Goal: Obtain resource: Download file/media

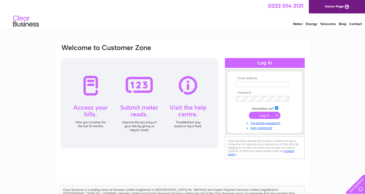
type input "[EMAIL_ADDRESS][DOMAIN_NAME]"
click at [261, 112] on input "submit" at bounding box center [265, 115] width 32 height 7
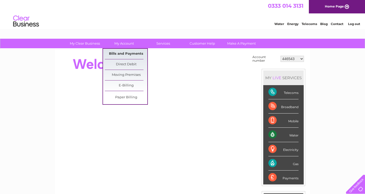
click at [121, 53] on link "Bills and Payments" at bounding box center [126, 54] width 43 height 10
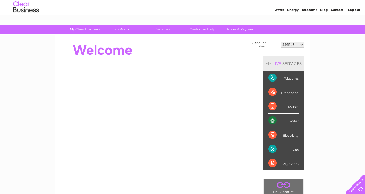
scroll to position [26, 0]
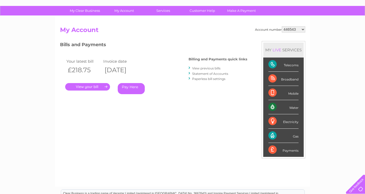
scroll to position [26, 0]
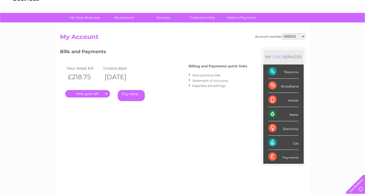
click at [90, 93] on link "." at bounding box center [87, 93] width 45 height 7
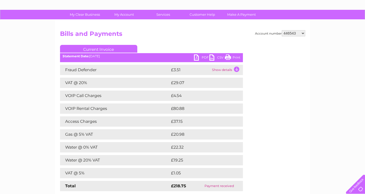
scroll to position [26, 0]
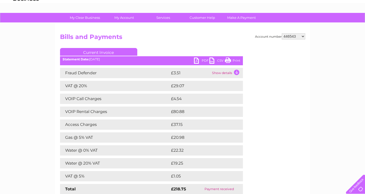
click at [235, 62] on link "Print" at bounding box center [232, 60] width 15 height 7
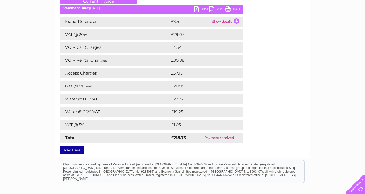
scroll to position [0, 0]
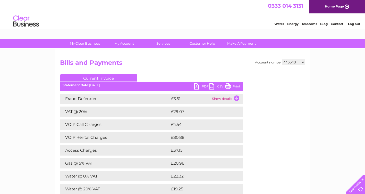
click at [212, 85] on link "CSV" at bounding box center [217, 86] width 15 height 7
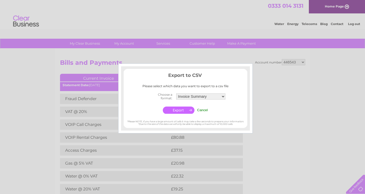
click at [202, 110] on input "Cancel" at bounding box center [202, 110] width 11 height 4
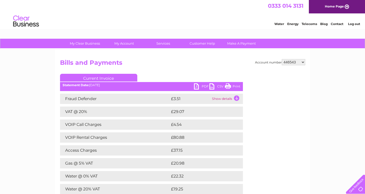
click at [198, 89] on link "PDF" at bounding box center [201, 86] width 15 height 7
